Goal: Contribute content

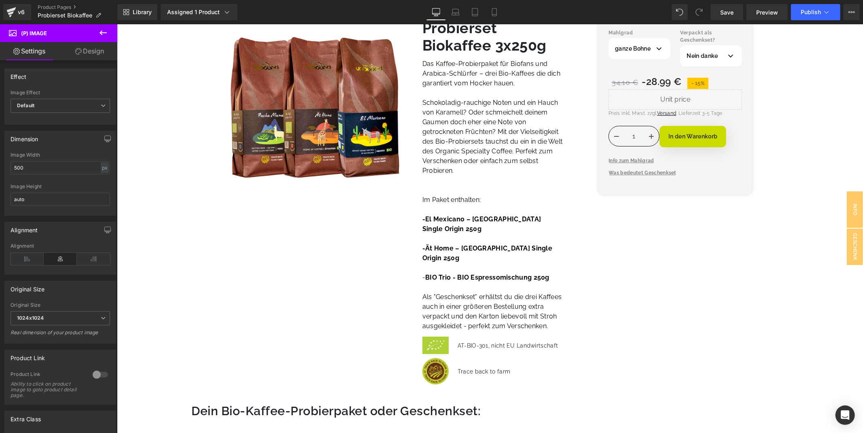
scroll to position [135, 0]
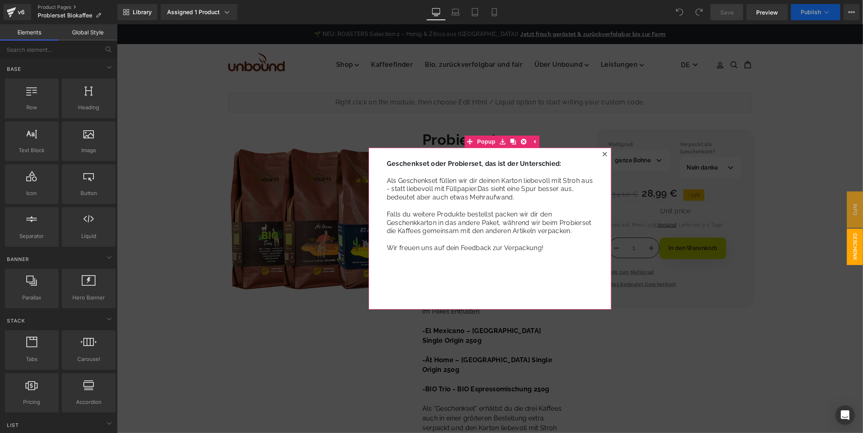
click at [602, 154] on icon at bounding box center [604, 153] width 5 height 5
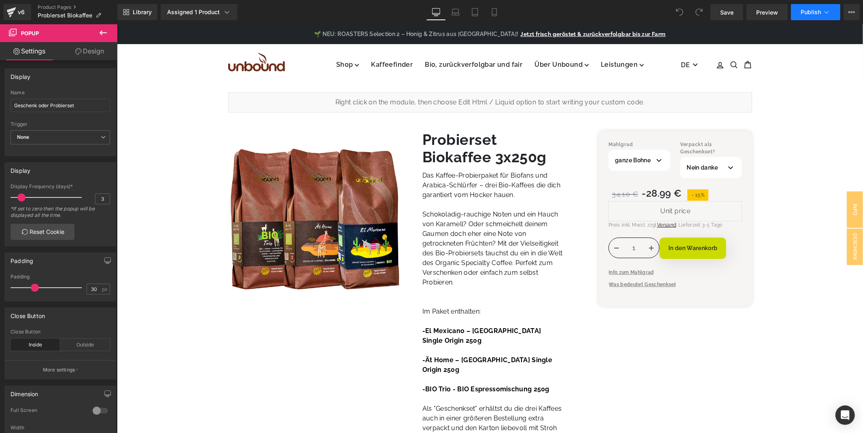
click at [808, 13] on span "Publish" at bounding box center [810, 12] width 20 height 6
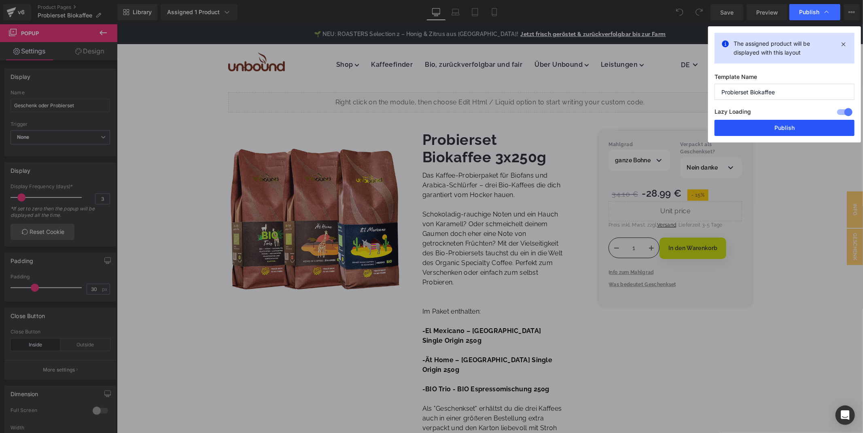
click at [773, 124] on button "Publish" at bounding box center [784, 128] width 140 height 16
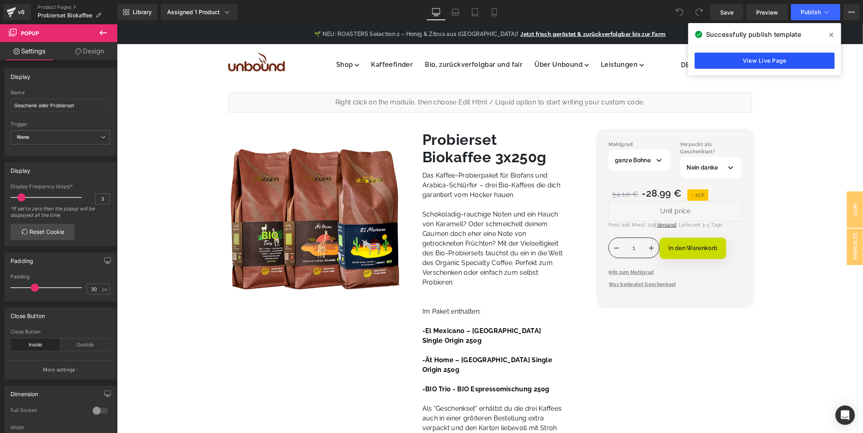
click at [779, 54] on link "View Live Page" at bounding box center [764, 61] width 140 height 16
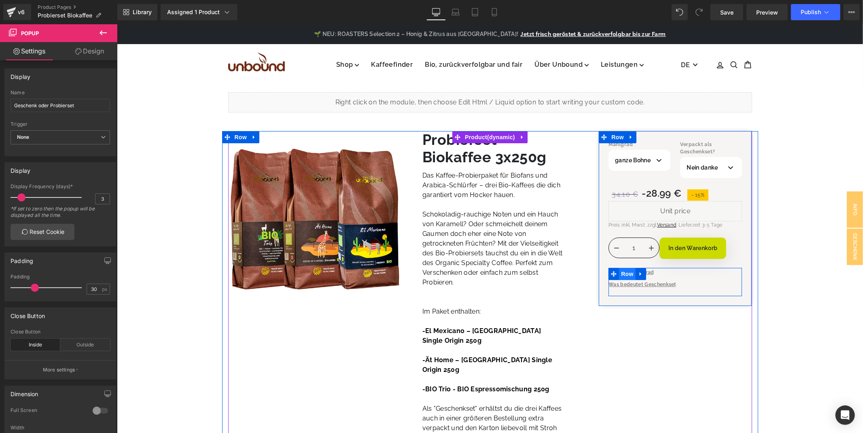
click at [628, 275] on span "Row" at bounding box center [626, 273] width 16 height 12
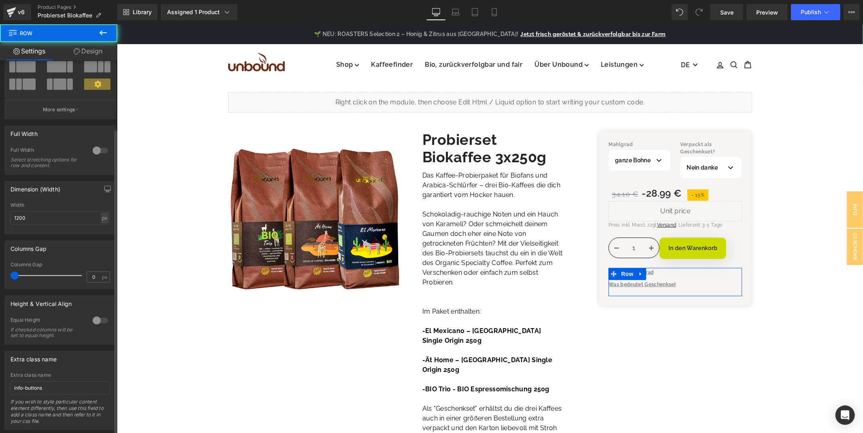
scroll to position [83, 0]
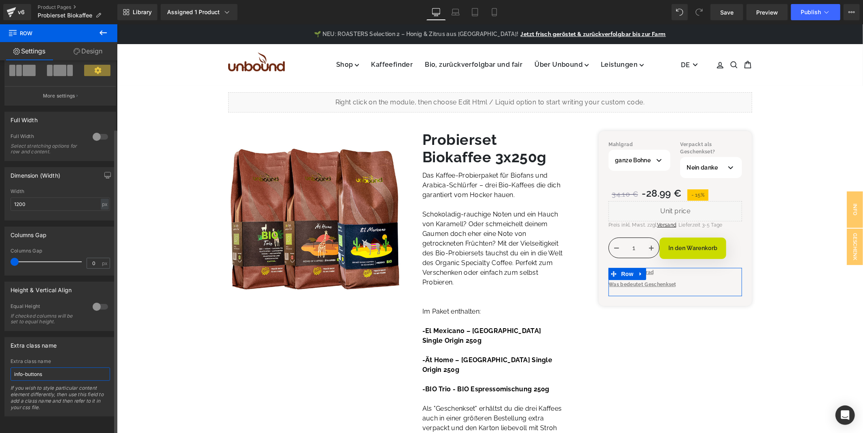
click at [54, 367] on input "info-buttons" at bounding box center [60, 373] width 99 height 13
type input "i"
click at [58, 358] on div "Extra class name" at bounding box center [60, 361] width 99 height 6
click at [720, 14] on link "Save" at bounding box center [726, 12] width 33 height 16
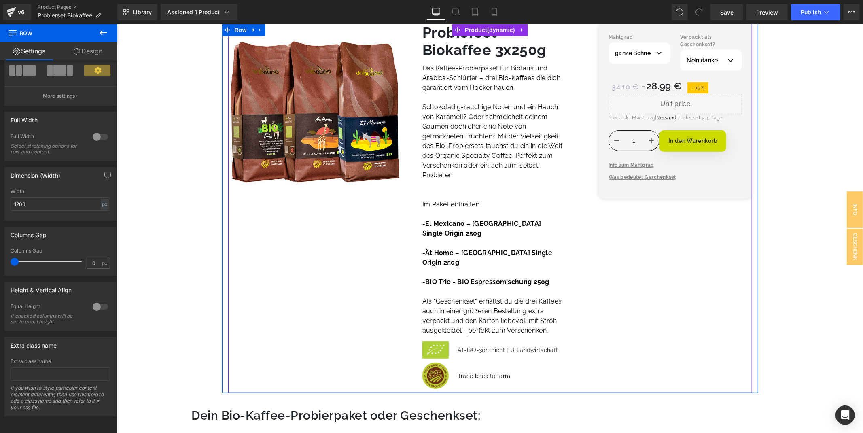
scroll to position [90, 0]
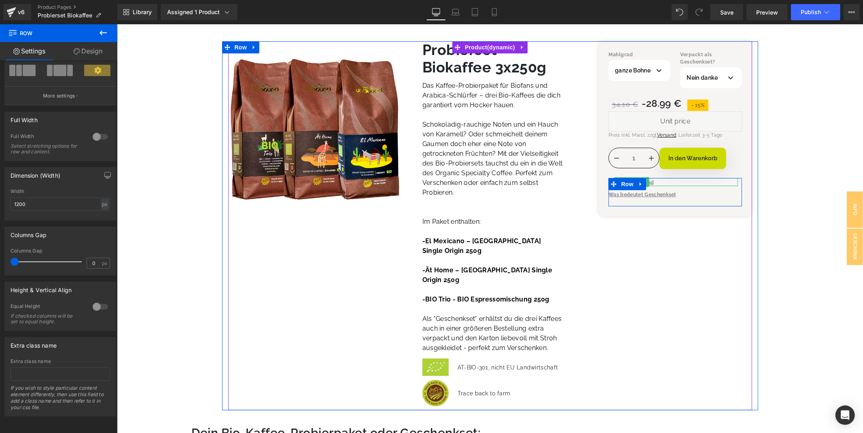
click at [665, 181] on div "Info zum Mahlgrad" at bounding box center [672, 182] width 129 height 8
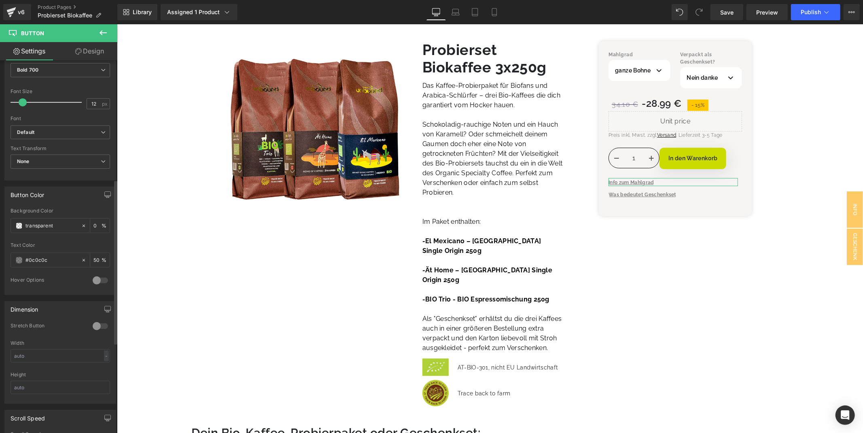
scroll to position [474, 0]
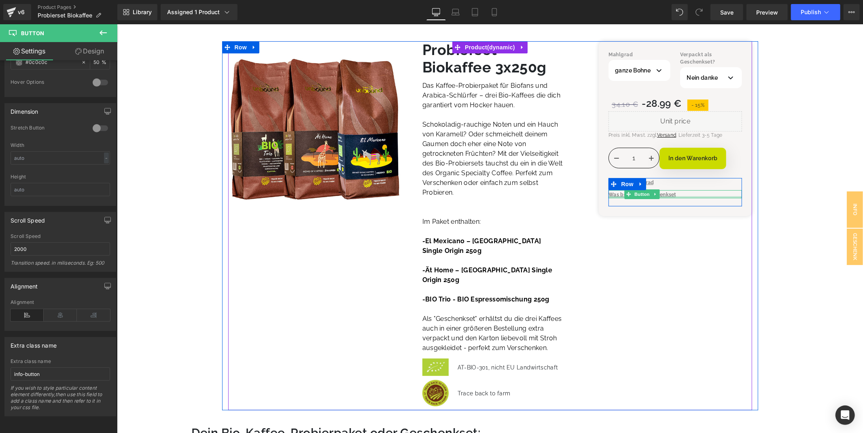
click at [696, 196] on div at bounding box center [674, 197] width 133 height 2
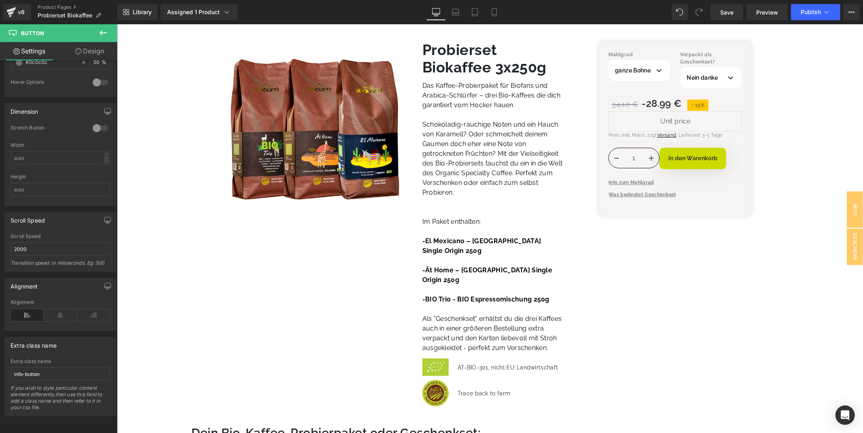
click at [802, 20] on div "Library Assigned 1 Product Product Preview Probierset Biokaffee 3x250g Manage a…" at bounding box center [489, 12] width 745 height 24
click at [802, 17] on button "Publish" at bounding box center [815, 12] width 49 height 16
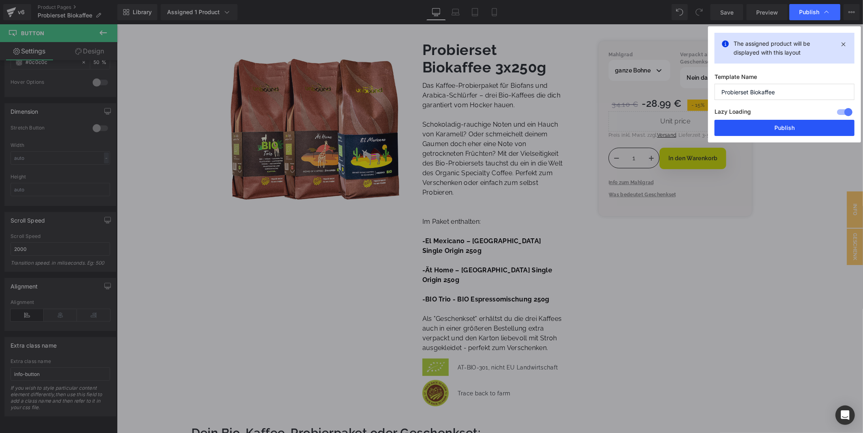
click at [0, 0] on button "Publish" at bounding box center [0, 0] width 0 height 0
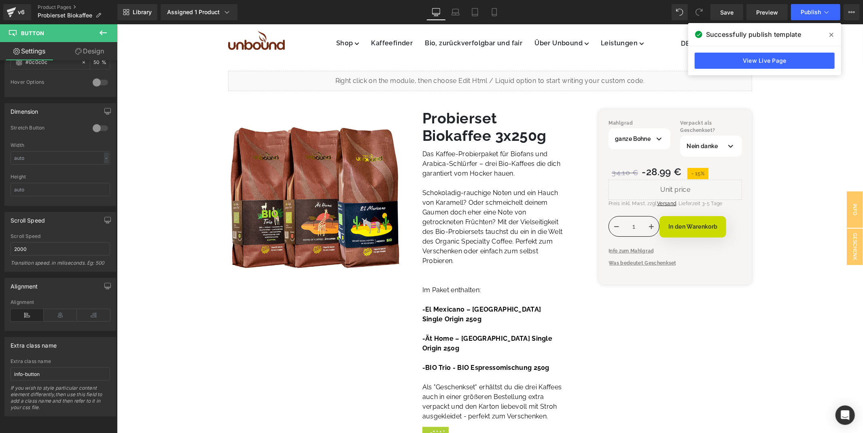
scroll to position [0, 0]
